Goal: Task Accomplishment & Management: Manage account settings

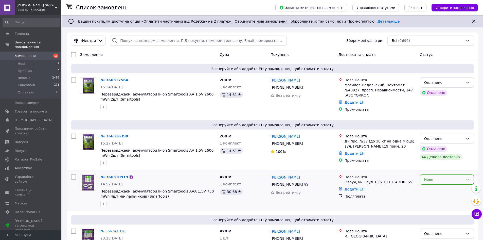
click at [440, 179] on div "Нове" at bounding box center [443, 180] width 39 height 6
click at [438, 186] on li "Прийнято" at bounding box center [447, 188] width 54 height 9
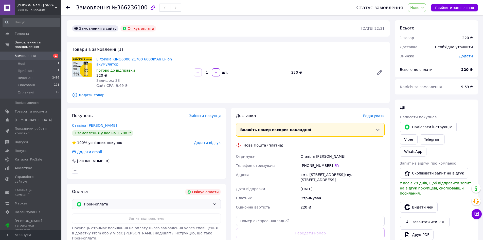
click at [177, 201] on span "Пром-оплата" at bounding box center [147, 204] width 127 height 6
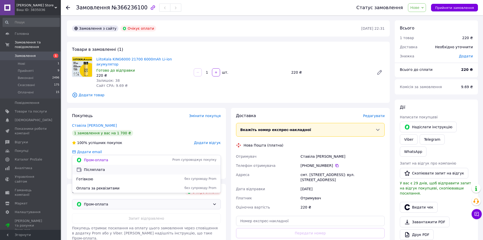
click at [148, 169] on span "Післяплата" at bounding box center [150, 169] width 133 height 5
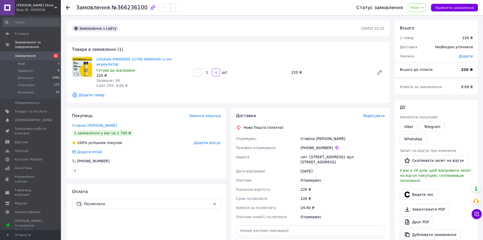
click at [467, 56] on span "Додати" at bounding box center [466, 56] width 14 height 4
drag, startPoint x: 433, startPoint y: 75, endPoint x: 396, endPoint y: 72, distance: 36.6
click at [401, 74] on body "Lee Store Ваш ID: 3835036 Сайт Lee Store Кабінет покупця Перевірити стан систем…" at bounding box center [241, 185] width 483 height 371
type input "20"
click at [460, 89] on button "Зберегти" at bounding box center [456, 91] width 25 height 10
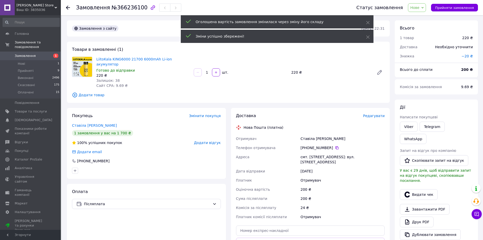
click at [417, 9] on span "Нове" at bounding box center [415, 8] width 9 height 4
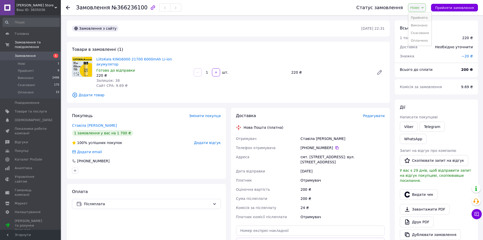
click at [423, 17] on li "Прийнято" at bounding box center [420, 18] width 23 height 8
click at [470, 56] on span "−20 ₴" at bounding box center [467, 56] width 11 height 4
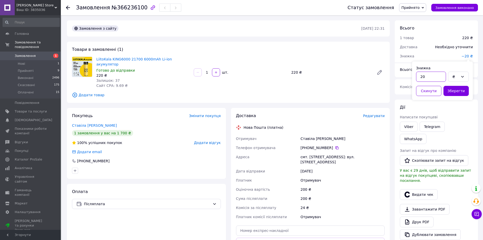
drag, startPoint x: 427, startPoint y: 77, endPoint x: 401, endPoint y: 75, distance: 25.9
click at [404, 76] on body "Lee Store Ваш ID: 3835036 Сайт Lee Store Кабінет покупця Перевірити стан систем…" at bounding box center [241, 188] width 483 height 377
type input "10"
click at [456, 90] on button "Зберегти" at bounding box center [456, 91] width 25 height 10
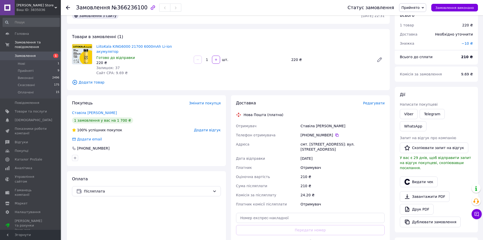
scroll to position [25, 0]
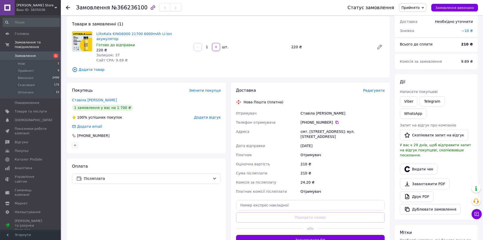
click at [300, 235] on button "Згенерувати ЕН" at bounding box center [310, 240] width 149 height 10
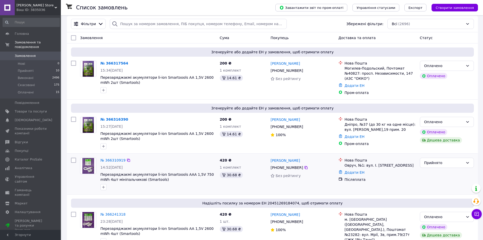
scroll to position [51, 0]
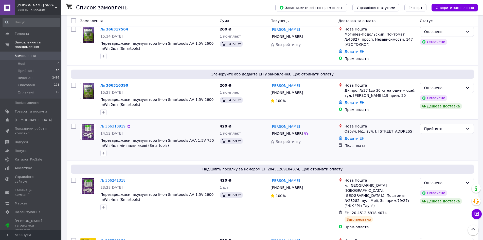
click at [108, 124] on link "№ 366310919" at bounding box center [112, 126] width 25 height 4
click at [114, 83] on link "№ 366316390" at bounding box center [114, 85] width 28 height 4
click at [113, 30] on link "№ 366317564" at bounding box center [114, 29] width 28 height 4
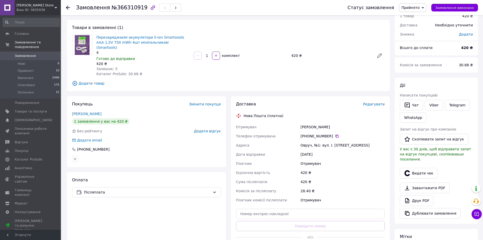
scroll to position [51, 0]
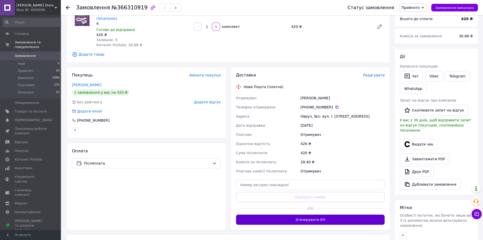
click at [317, 214] on button "Згенерувати ЕН" at bounding box center [310, 219] width 149 height 10
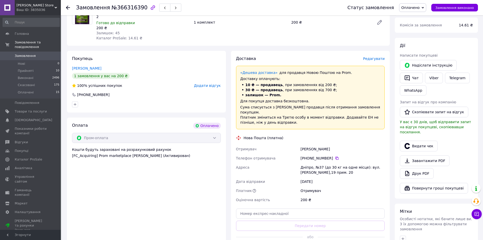
scroll to position [76, 0]
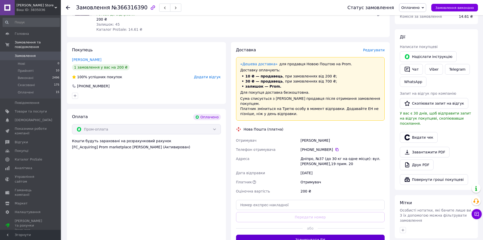
click at [311, 234] on button "Згенерувати ЕН" at bounding box center [310, 239] width 149 height 10
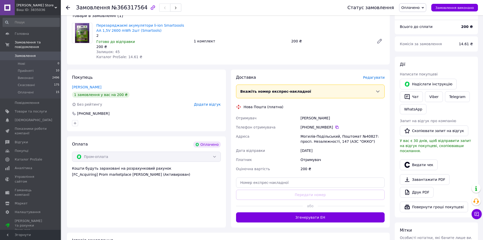
scroll to position [51, 0]
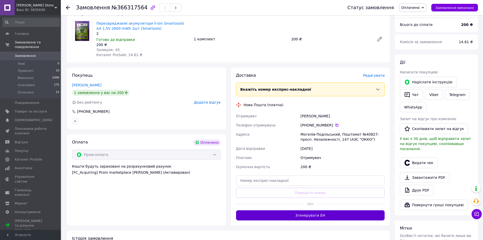
drag, startPoint x: 317, startPoint y: 207, endPoint x: 316, endPoint y: 213, distance: 6.2
click at [317, 208] on div "або" at bounding box center [310, 204] width 149 height 12
click at [316, 213] on button "Згенерувати ЕН" at bounding box center [310, 215] width 149 height 10
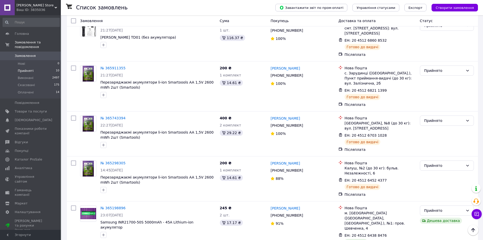
scroll to position [297, 0]
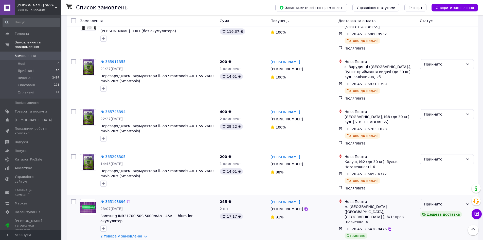
click at [443, 201] on div "Прийнято" at bounding box center [443, 204] width 39 height 6
click at [438, 210] on li "Виконано" at bounding box center [447, 210] width 54 height 9
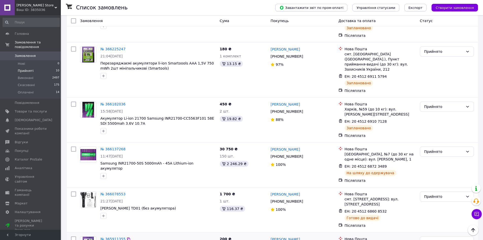
scroll to position [120, 0]
